Goal: Task Accomplishment & Management: Use online tool/utility

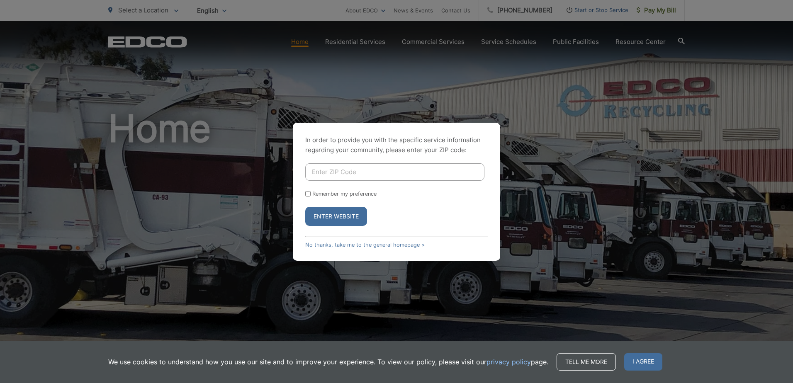
click at [360, 171] on input "Enter ZIP Code" at bounding box center [394, 171] width 179 height 17
type input "90245"
click at [307, 192] on input "Remember my preference" at bounding box center [307, 193] width 5 height 5
checkbox input "true"
click at [327, 214] on button "Enter Website" at bounding box center [336, 216] width 62 height 19
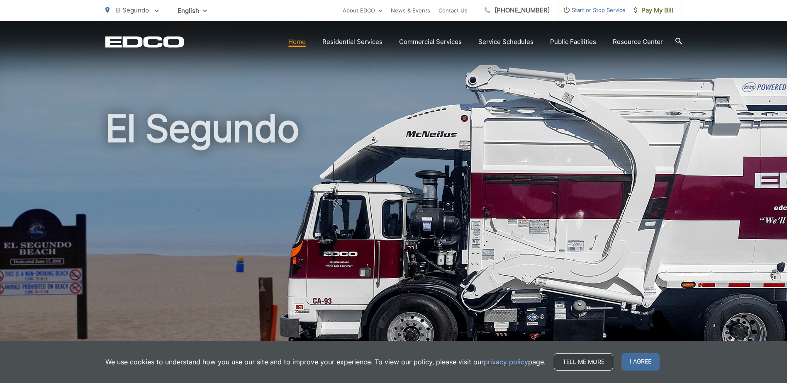
click at [580, 365] on link "Tell me more" at bounding box center [583, 361] width 59 height 17
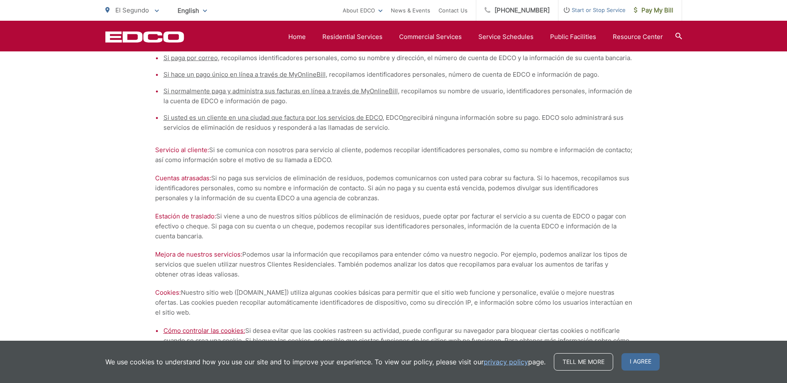
scroll to position [2385, 0]
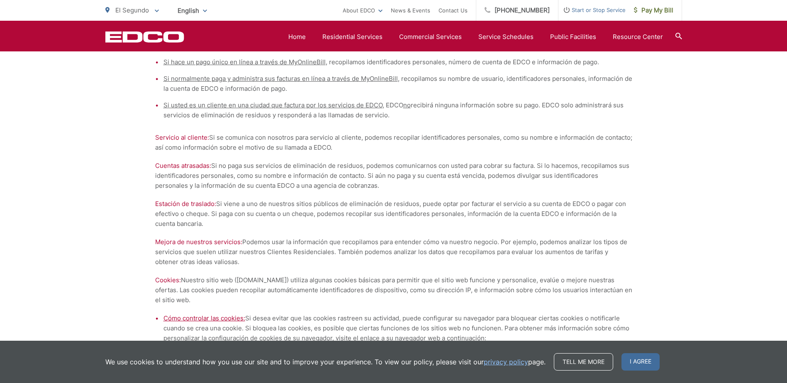
click at [512, 363] on link "privacy policy" at bounding box center [506, 362] width 44 height 10
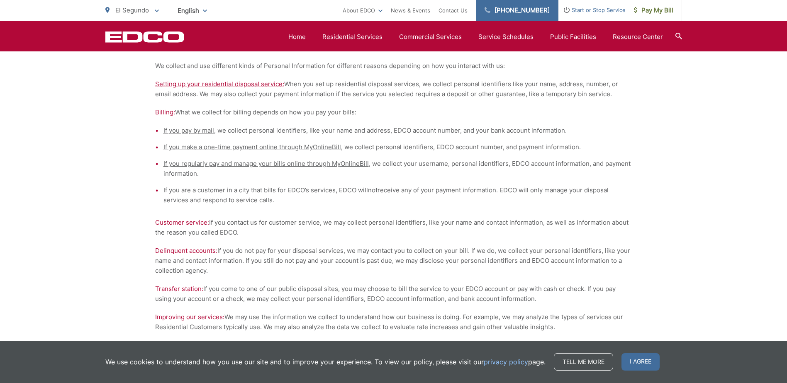
scroll to position [408, 0]
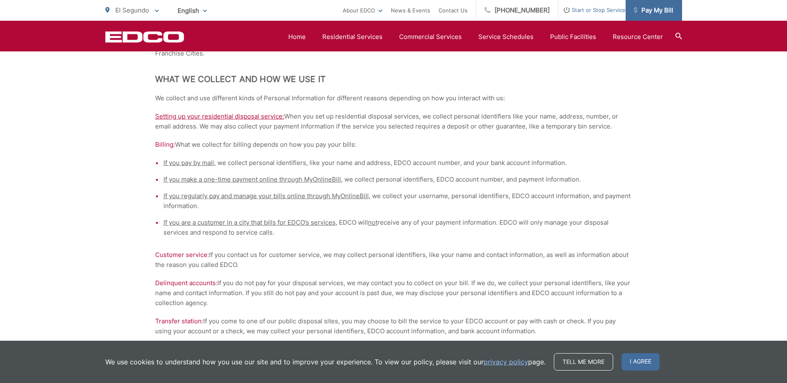
click at [651, 7] on span "Pay My Bill" at bounding box center [653, 10] width 39 height 10
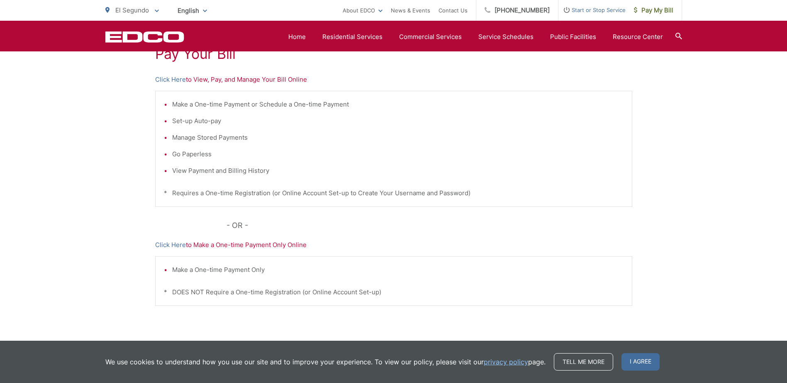
scroll to position [170, 0]
click at [172, 79] on link "Click Here" at bounding box center [170, 79] width 31 height 10
